Goal: Information Seeking & Learning: Learn about a topic

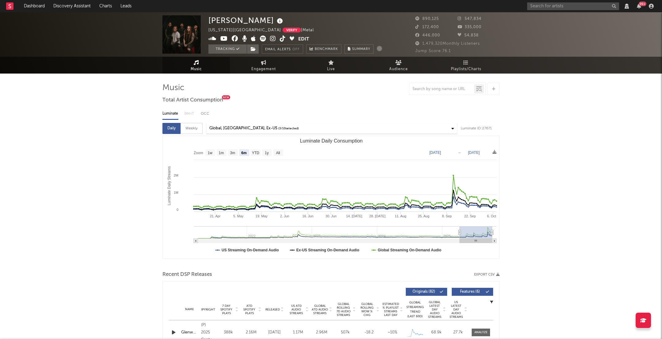
select select "6m"
select select "View all"
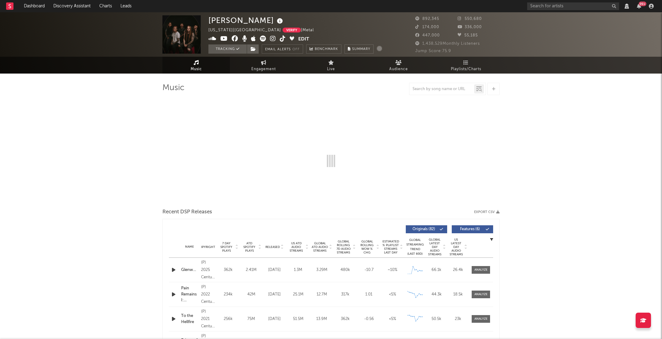
select select "View all"
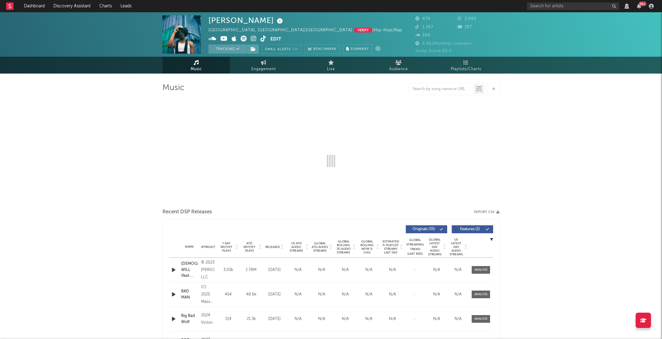
select select "View all"
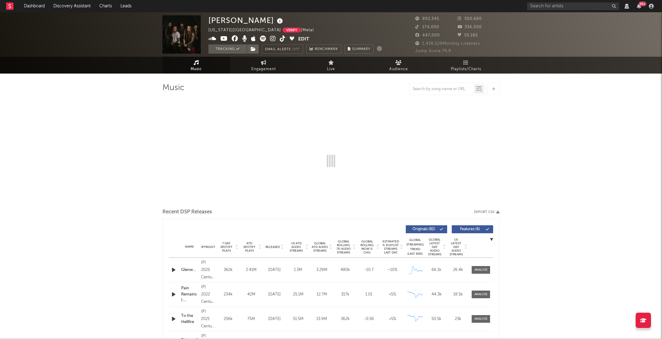
select select "6m"
select select "View all"
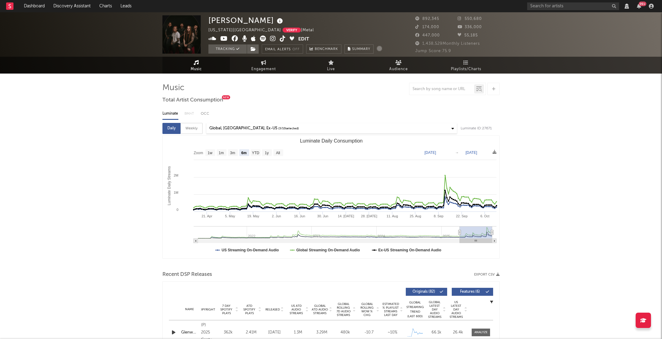
select select "View all"
select select "6m"
